Goal: Information Seeking & Learning: Find contact information

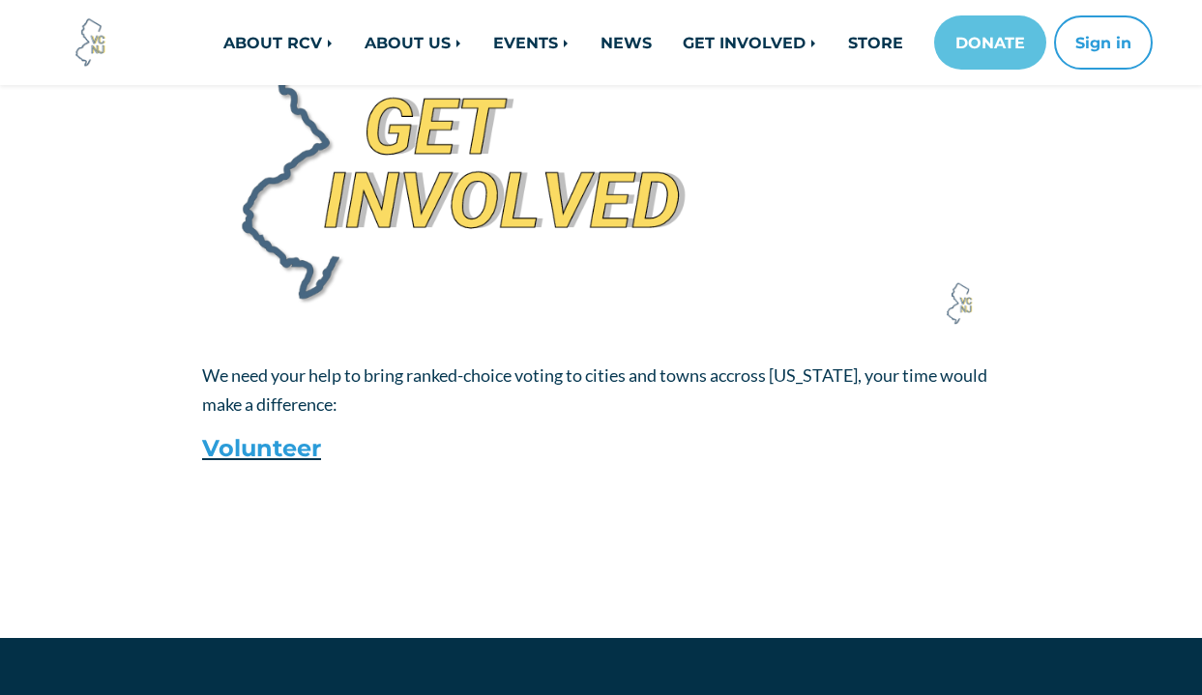
scroll to position [2732, 0]
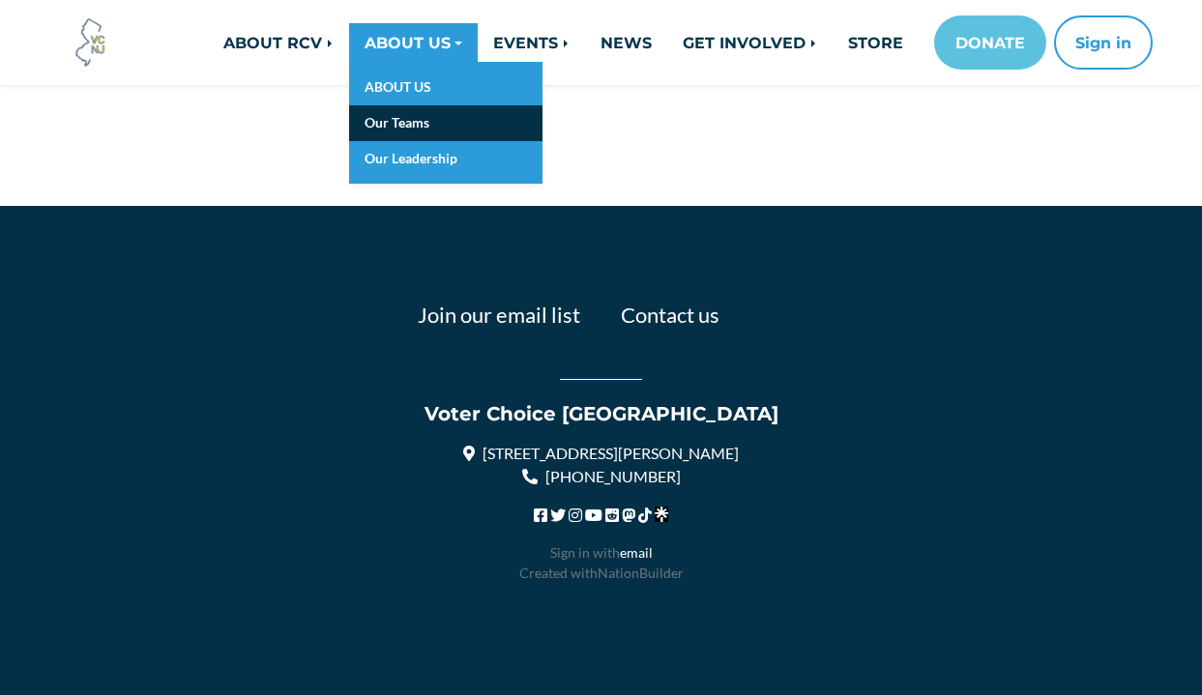
click at [397, 134] on link "Our Teams" at bounding box center [445, 123] width 193 height 36
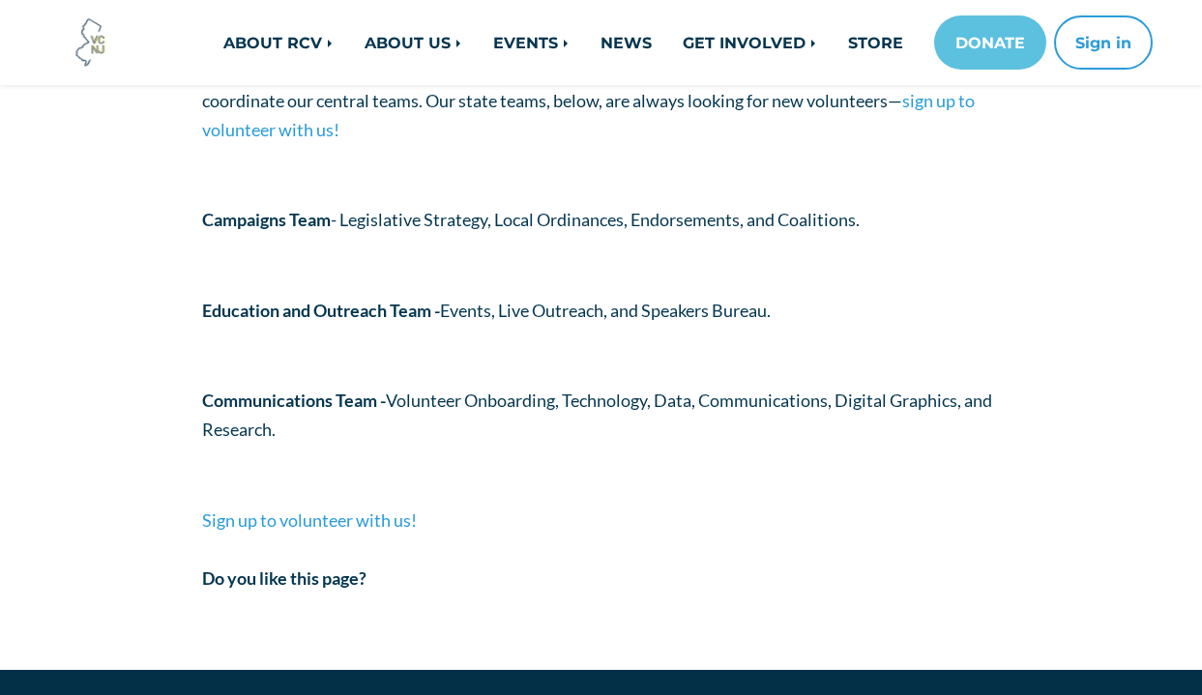
scroll to position [316, 0]
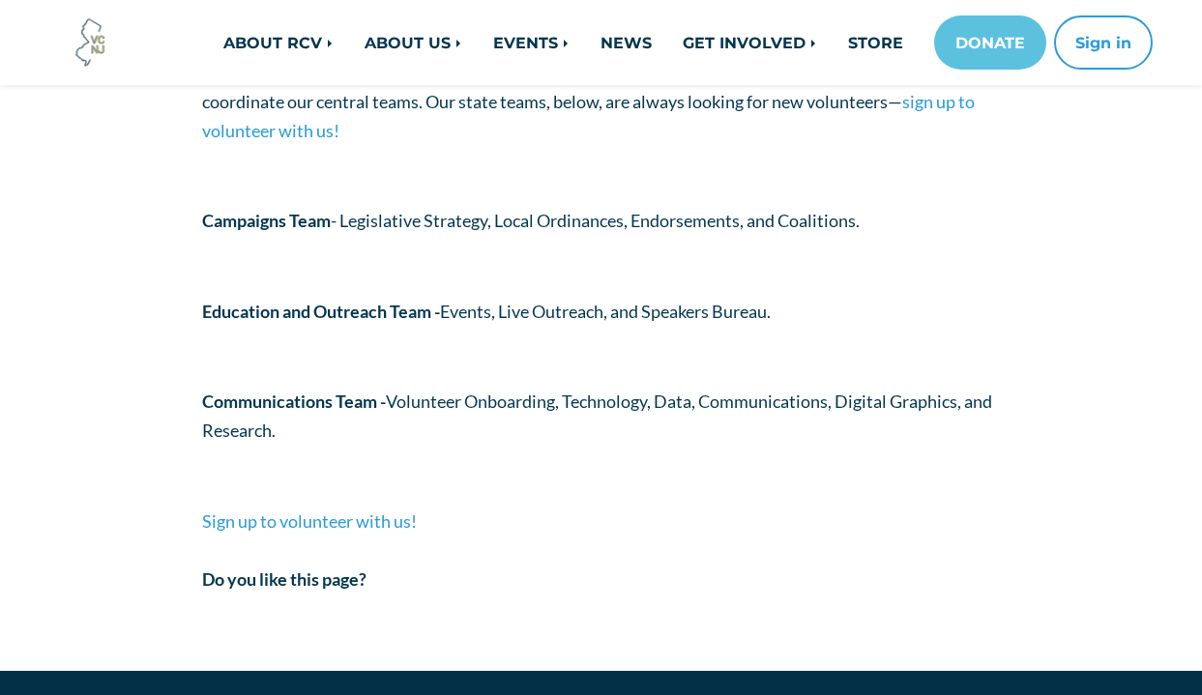
click at [449, 392] on p "Communications Team - Volunteer Onboarding, Technology, Data, Communications, D…" at bounding box center [601, 416] width 798 height 59
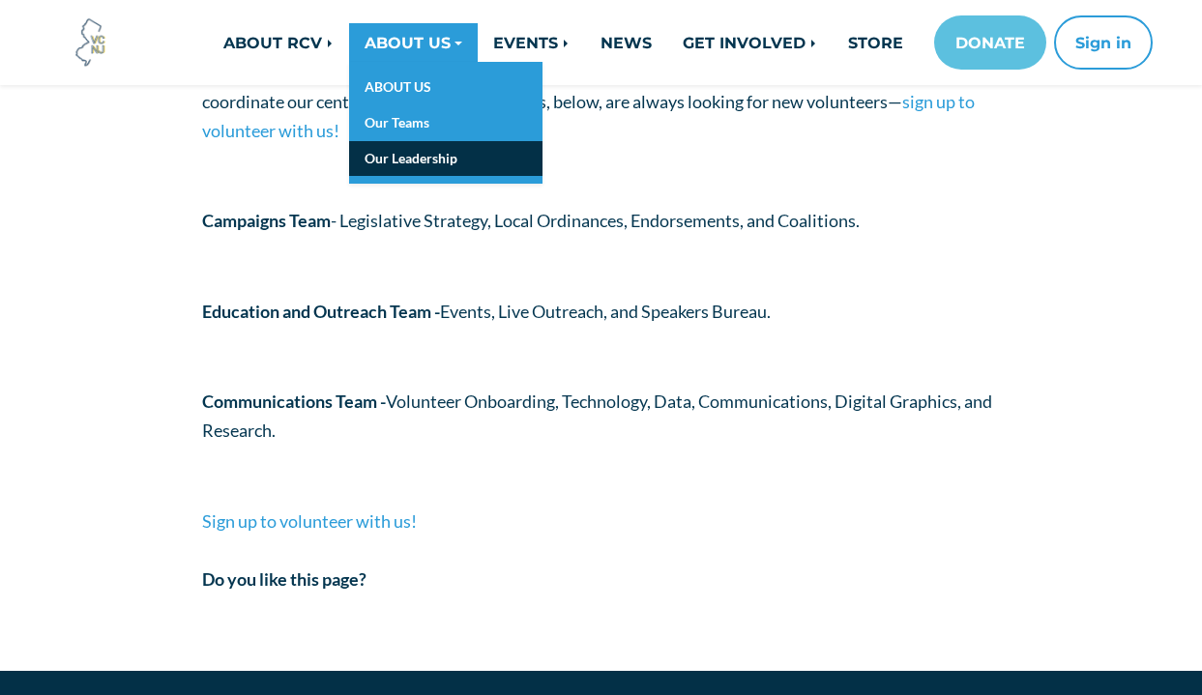
click at [394, 155] on link "Our Leadership" at bounding box center [445, 159] width 193 height 36
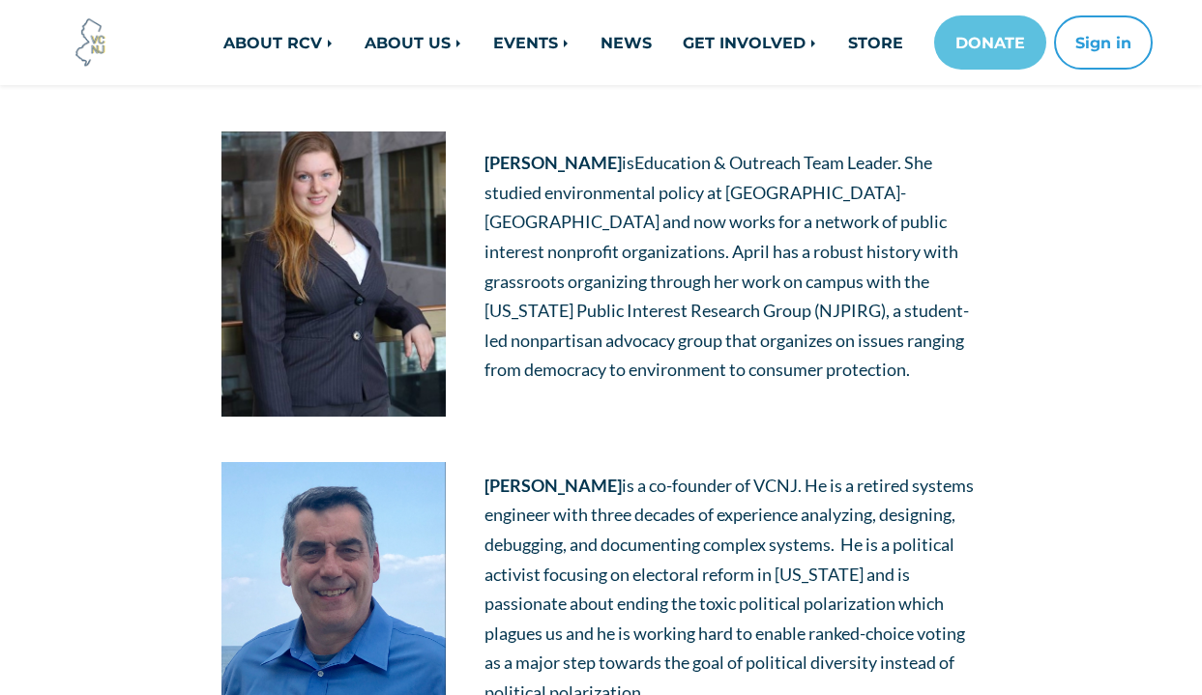
scroll to position [262, 0]
click at [620, 267] on p "[PERSON_NAME] is Education & Outreach Team Leader . She studied environmental p…" at bounding box center [732, 265] width 496 height 237
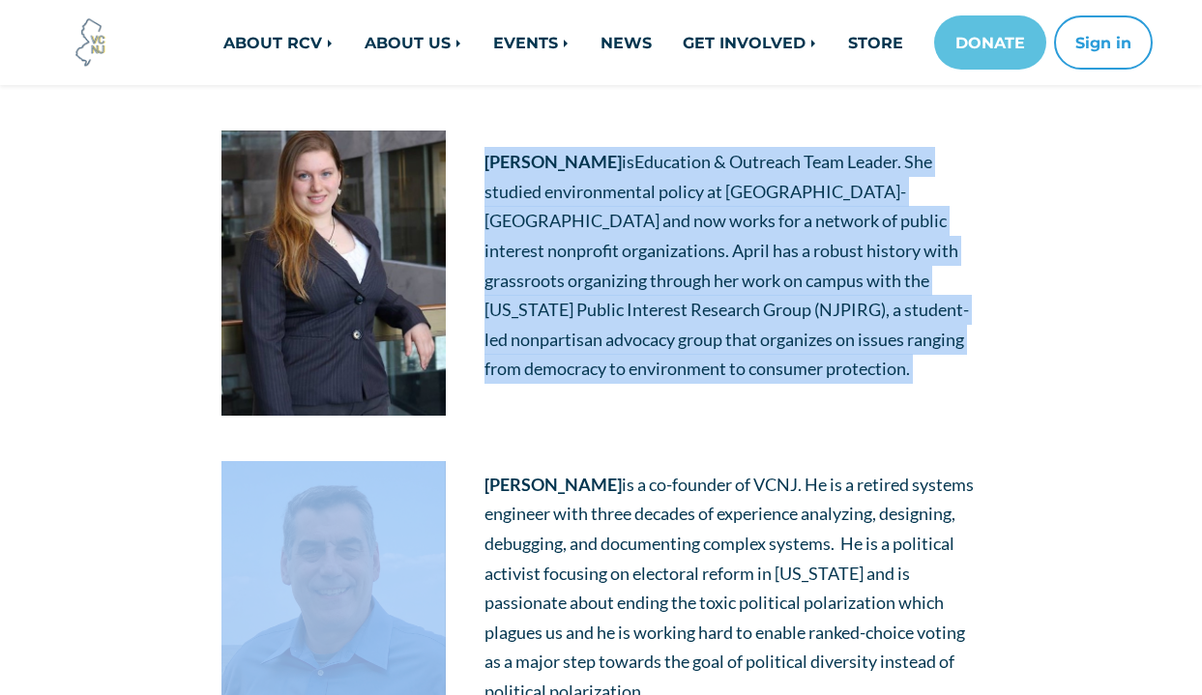
click at [620, 267] on p "[PERSON_NAME] is Education & Outreach Team Leader . She studied environmental p…" at bounding box center [732, 265] width 496 height 237
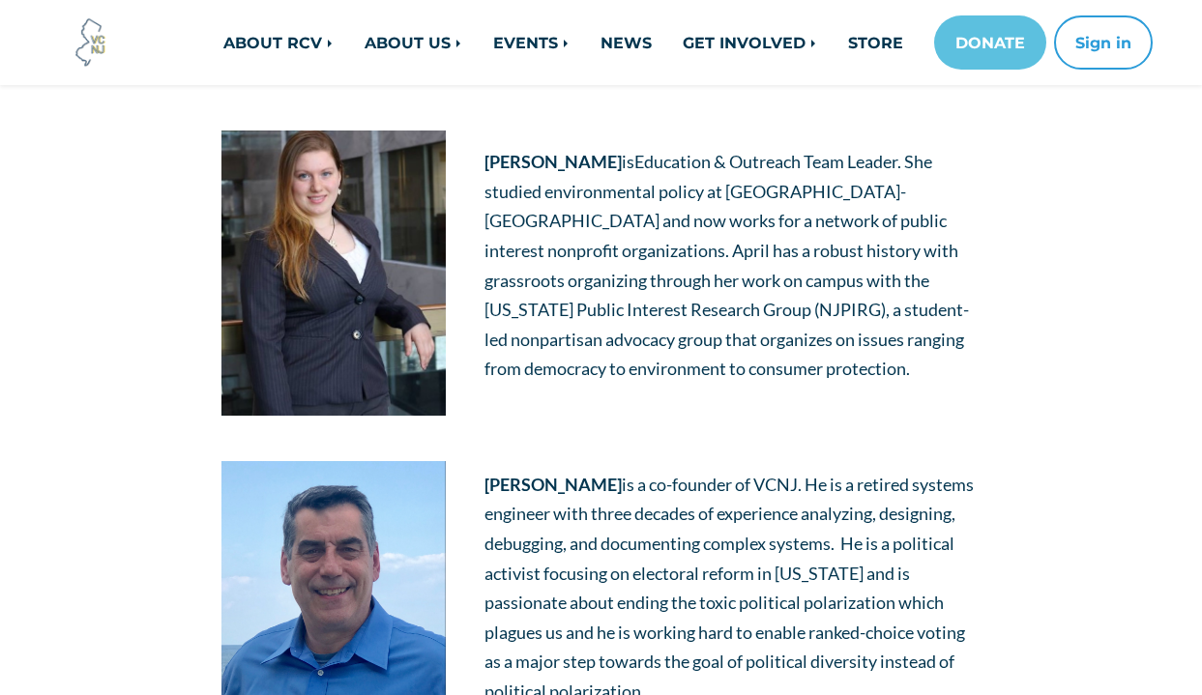
click at [620, 338] on span "is Education & Outreach Team Leader . She studied environmental policy at [GEOG…" at bounding box center [726, 265] width 484 height 228
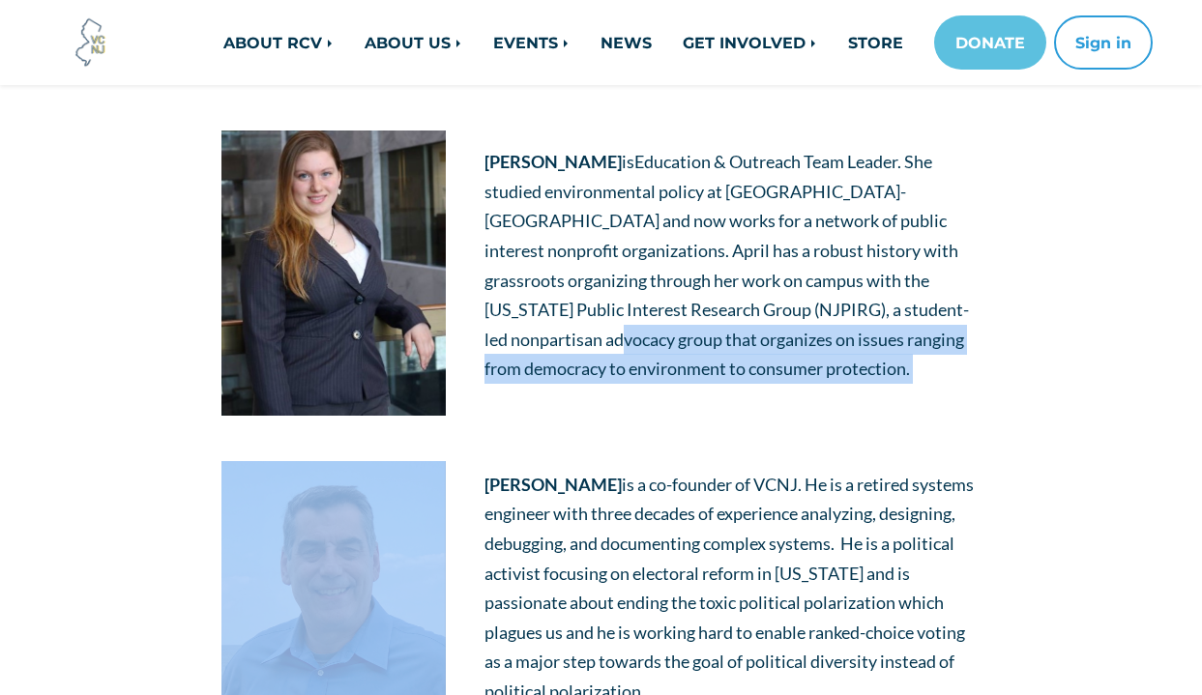
click at [621, 342] on span "is Education & Outreach Team Leader . She studied environmental policy at [GEOG…" at bounding box center [726, 265] width 484 height 228
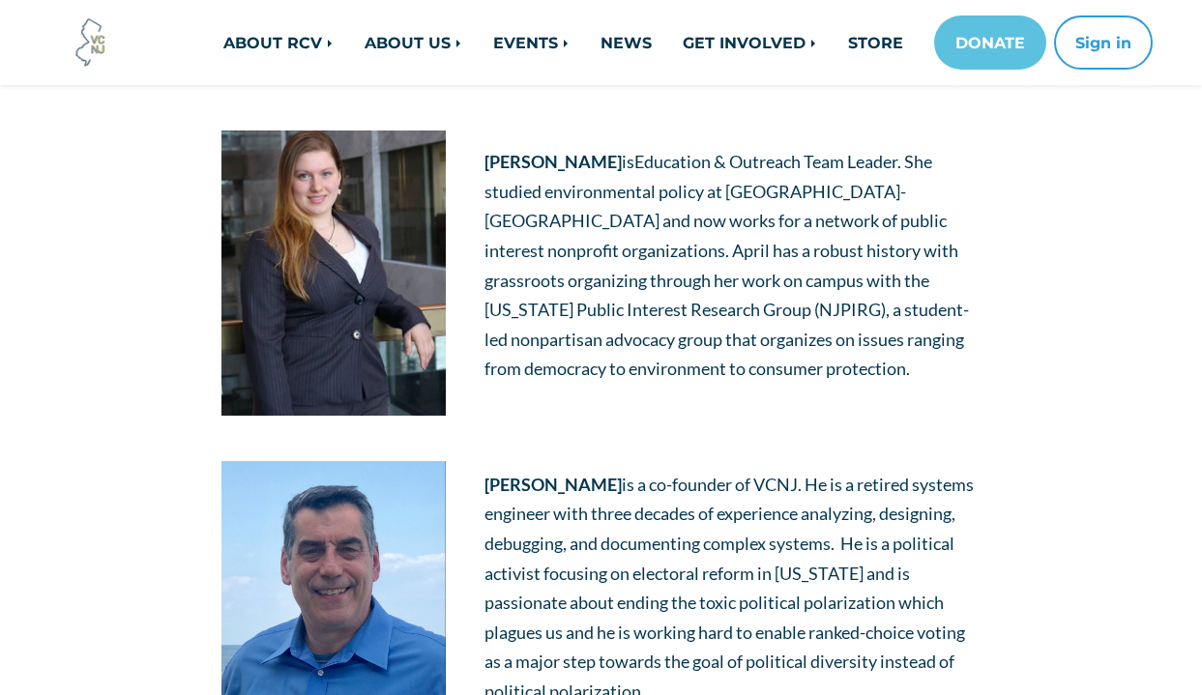
click at [641, 454] on td "[PERSON_NAME] is a co-founder of VCNJ. He is a retired systems engineer with th…" at bounding box center [732, 595] width 535 height 321
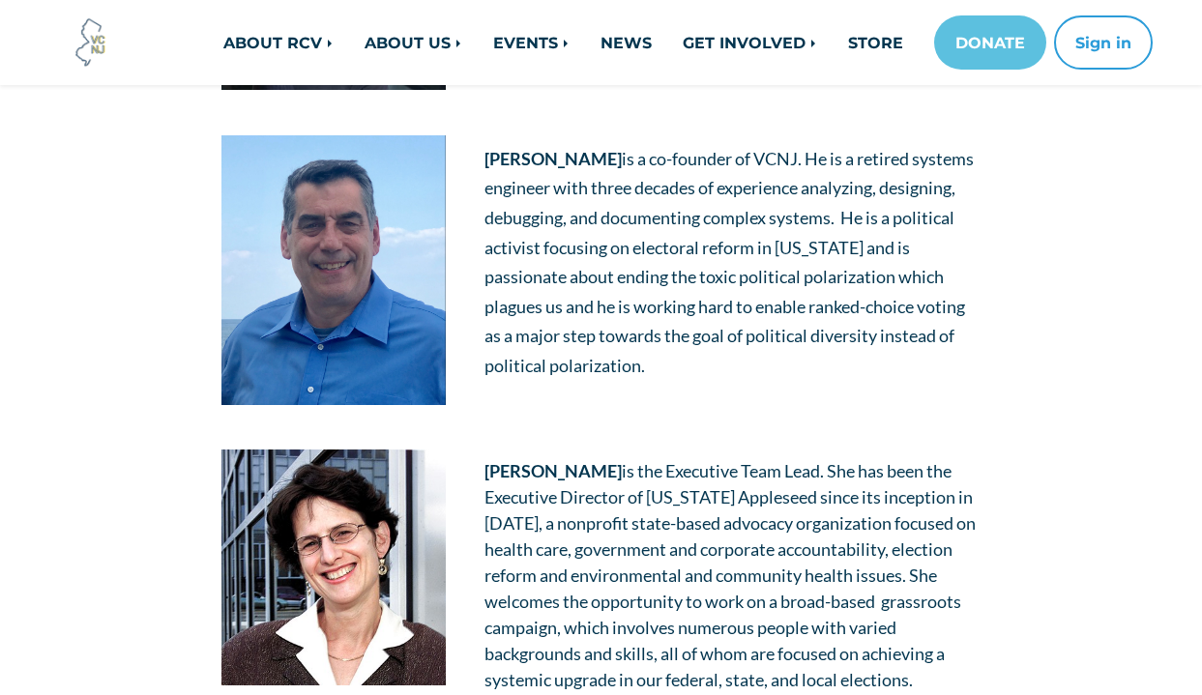
scroll to position [590, 0]
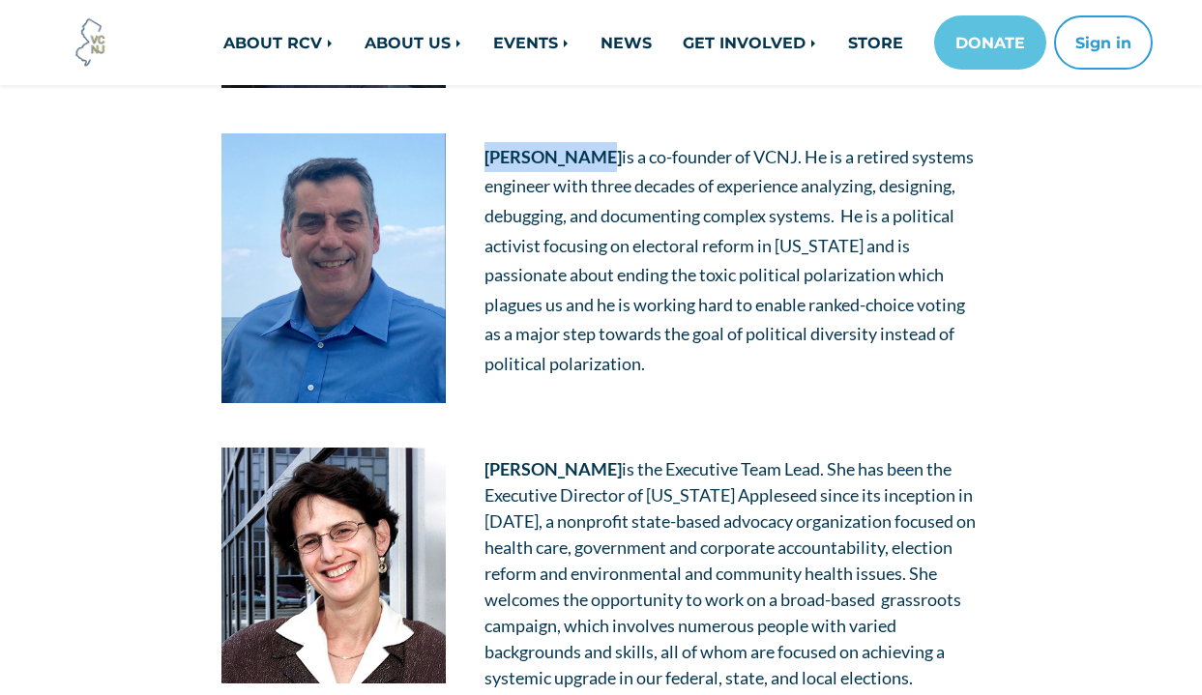
drag, startPoint x: 588, startPoint y: 157, endPoint x: 481, endPoint y: 157, distance: 107.3
click at [481, 157] on td "[PERSON_NAME] is a co-founder of VCNJ. He is a retired systems engineer with th…" at bounding box center [732, 267] width 535 height 321
copy strong "[PERSON_NAME]"
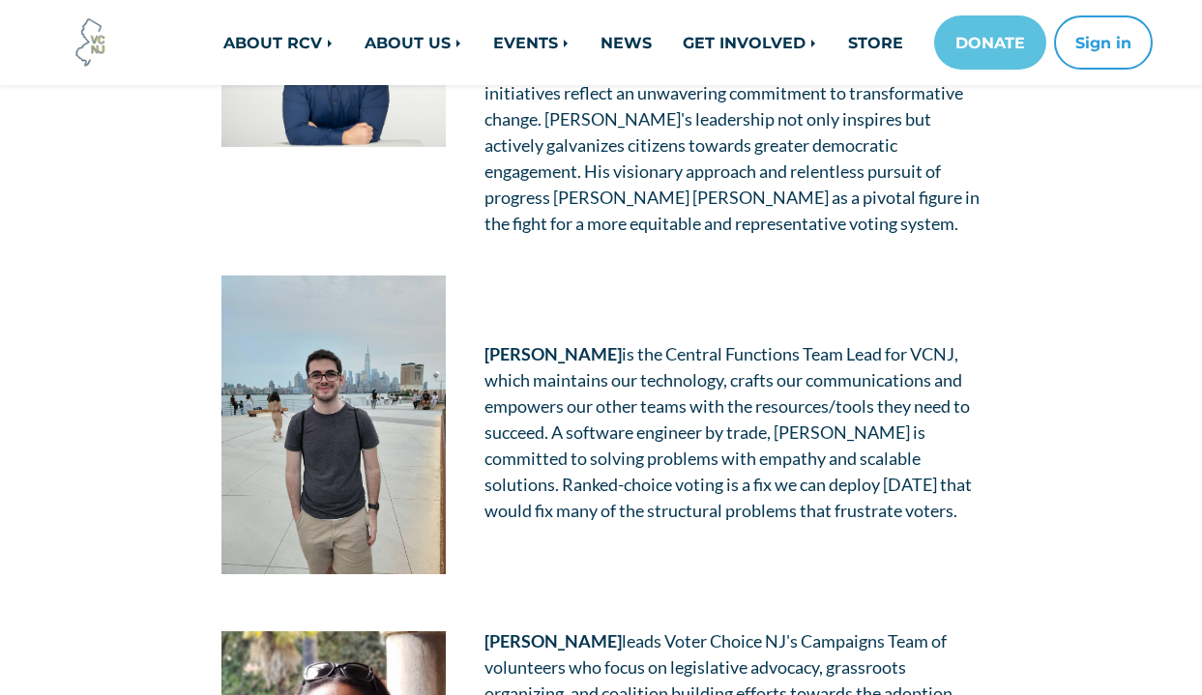
scroll to position [875, 0]
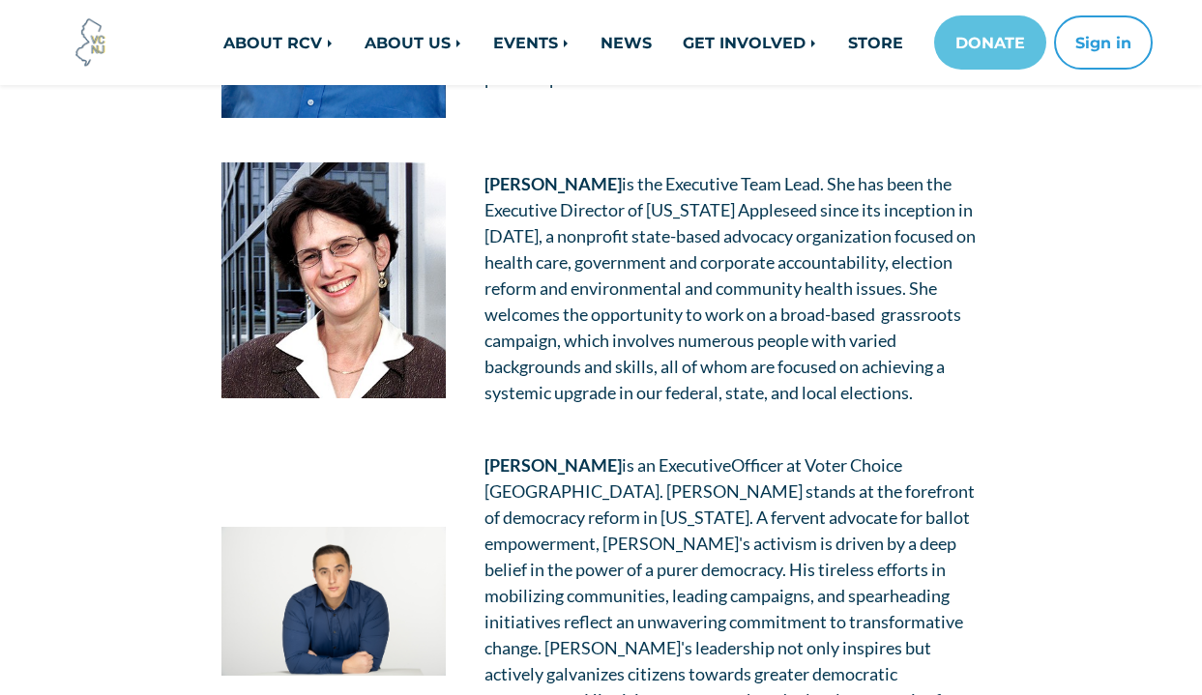
drag, startPoint x: 621, startPoint y: 186, endPoint x: 463, endPoint y: 160, distance: 159.7
click at [463, 160] on tr "[PERSON_NAME] is the Executive Team Lead. She has been the Executive Director o…" at bounding box center [601, 288] width 798 height 290
click at [467, 160] on td "[PERSON_NAME] is the Executive Team Lead. She has been the Executive Director o…" at bounding box center [732, 288] width 535 height 290
click at [499, 173] on strong "[PERSON_NAME]" at bounding box center [552, 183] width 137 height 21
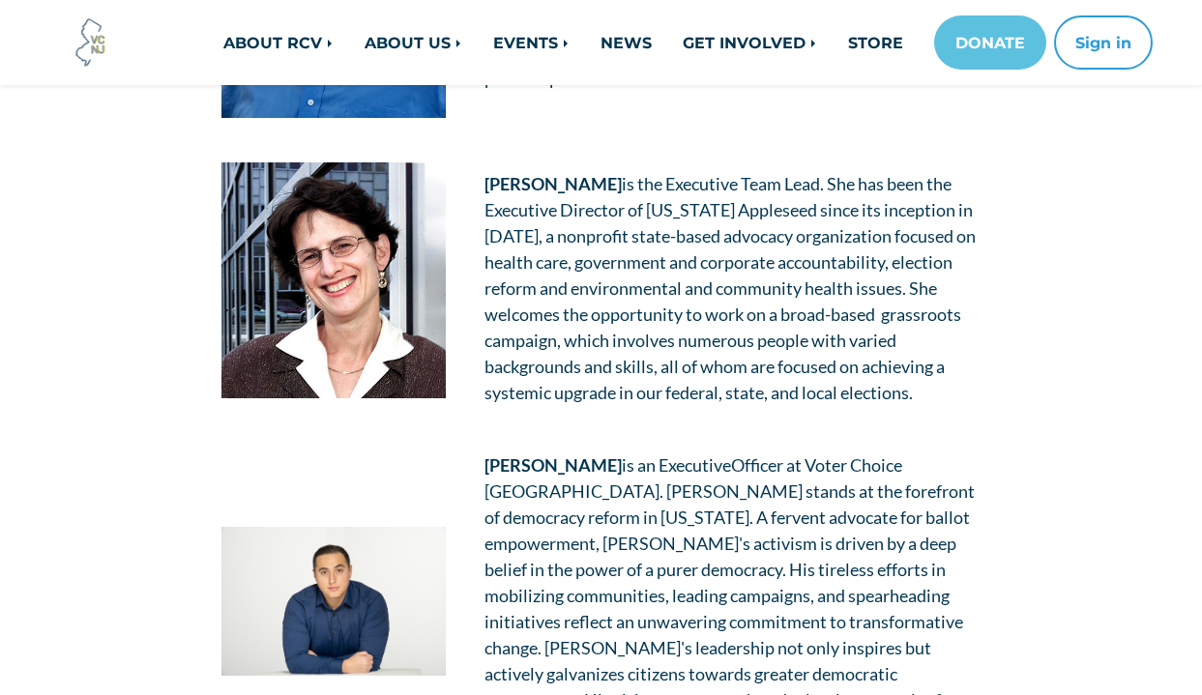
click at [492, 181] on strong "[PERSON_NAME]" at bounding box center [552, 183] width 137 height 21
drag, startPoint x: 485, startPoint y: 181, endPoint x: 620, endPoint y: 183, distance: 134.4
click at [620, 183] on strong "[PERSON_NAME]" at bounding box center [552, 183] width 137 height 21
copy strong "[PERSON_NAME]"
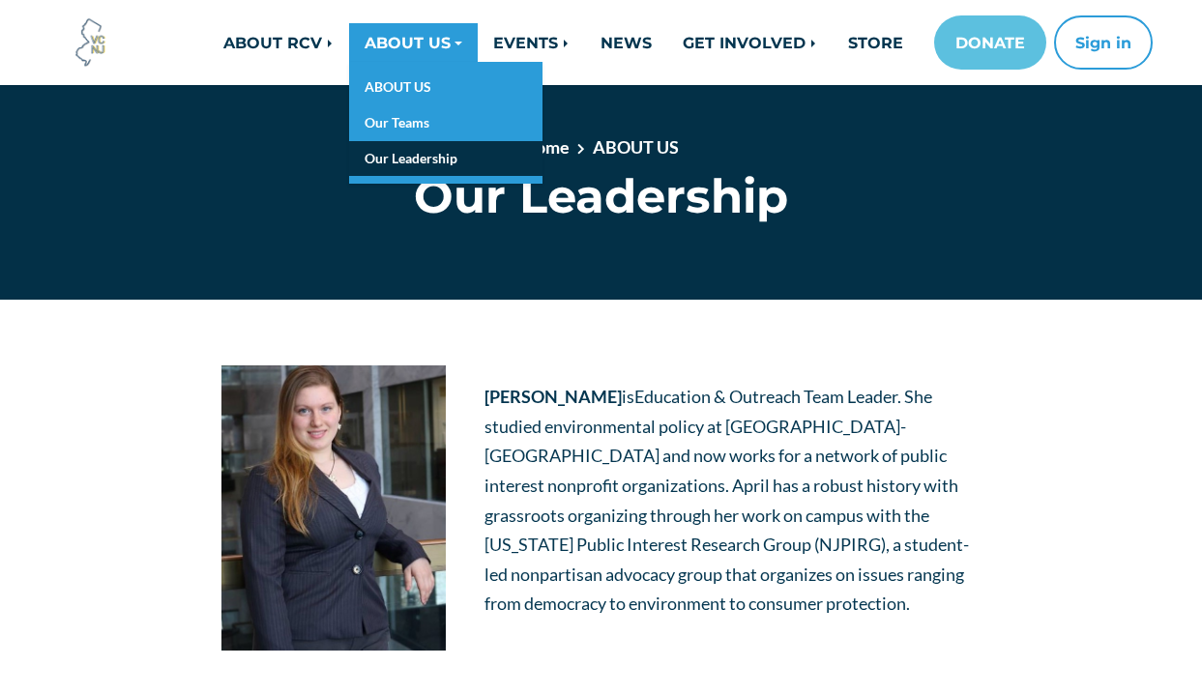
scroll to position [28, 0]
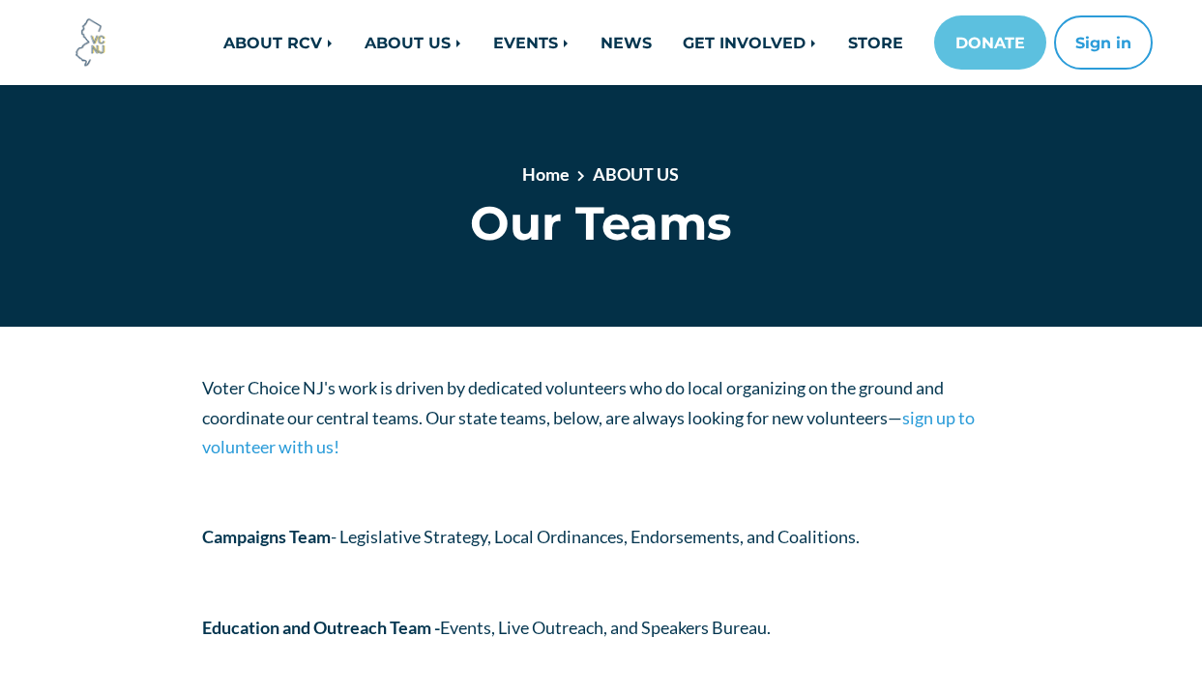
scroll to position [316, 0]
